Goal: Task Accomplishment & Management: Complete application form

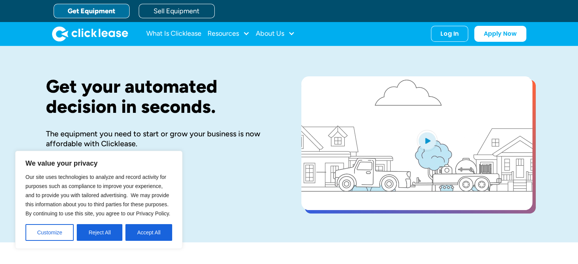
click at [143, 238] on button "Accept All" at bounding box center [148, 232] width 47 height 17
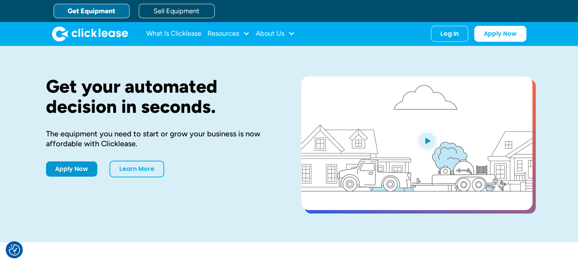
scroll to position [12, 0]
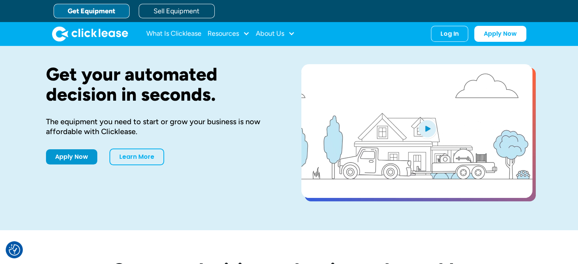
click at [84, 153] on link "Apply Now" at bounding box center [71, 156] width 51 height 15
